Goal: Task Accomplishment & Management: Manage account settings

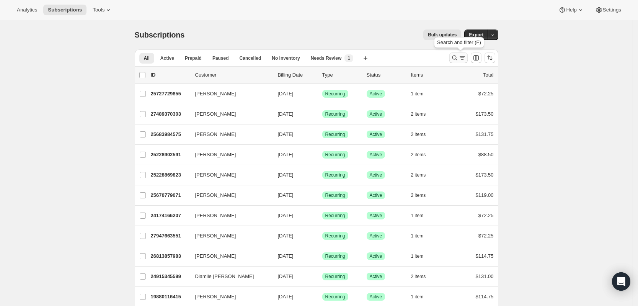
click at [459, 56] on icon "Search and filter results" at bounding box center [455, 58] width 8 height 8
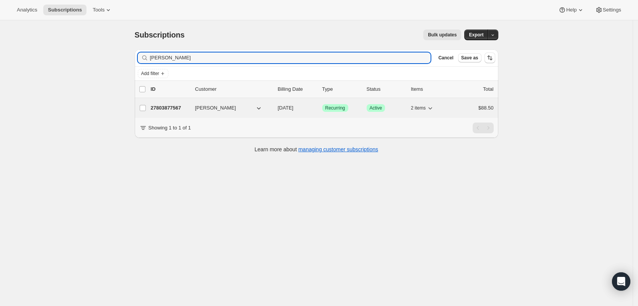
type input "[PERSON_NAME]"
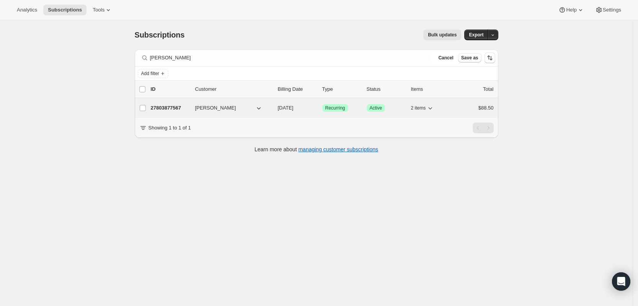
click at [172, 107] on p "27803877567" at bounding box center [170, 108] width 38 height 8
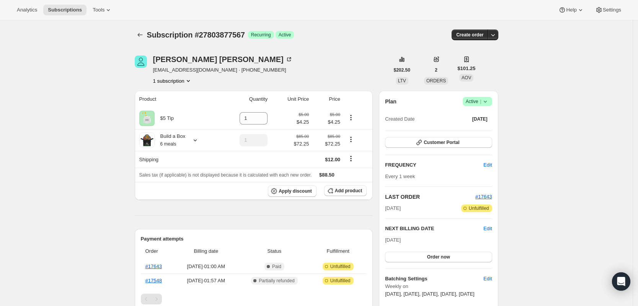
click at [411, 145] on button "Customer Portal" at bounding box center [438, 142] width 107 height 11
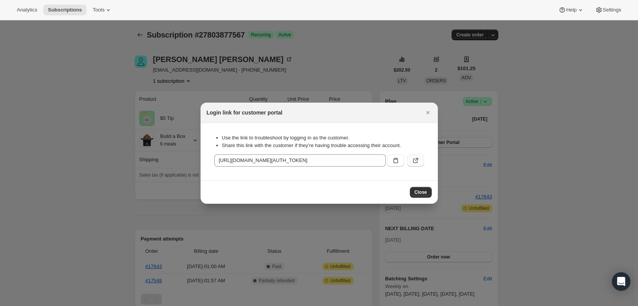
click at [418, 163] on icon ":rce:" at bounding box center [416, 161] width 8 height 8
click at [430, 113] on icon "Close" at bounding box center [428, 113] width 8 height 8
